Goal: Go to known website

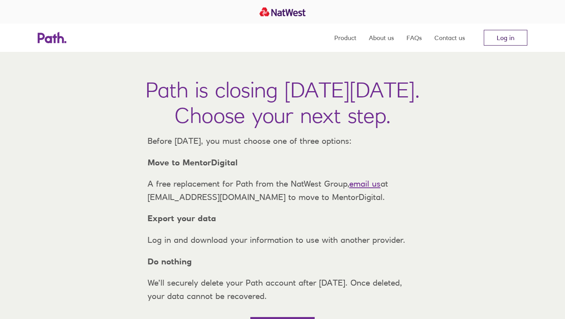
click at [510, 38] on link "Log in" at bounding box center [506, 38] width 44 height 16
